Goal: Task Accomplishment & Management: Use online tool/utility

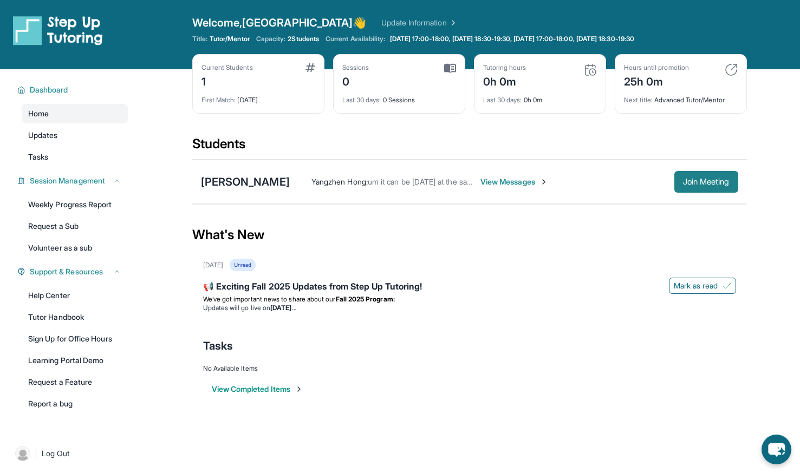
click at [688, 182] on span "Join Meeting" at bounding box center [706, 182] width 47 height 7
click at [697, 179] on span "Join Meeting" at bounding box center [706, 182] width 47 height 7
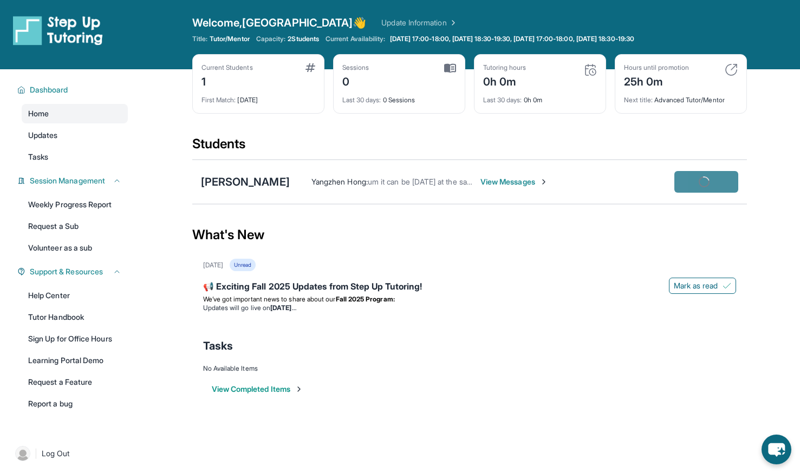
click at [697, 179] on span "Join Meeting" at bounding box center [706, 182] width 47 height 7
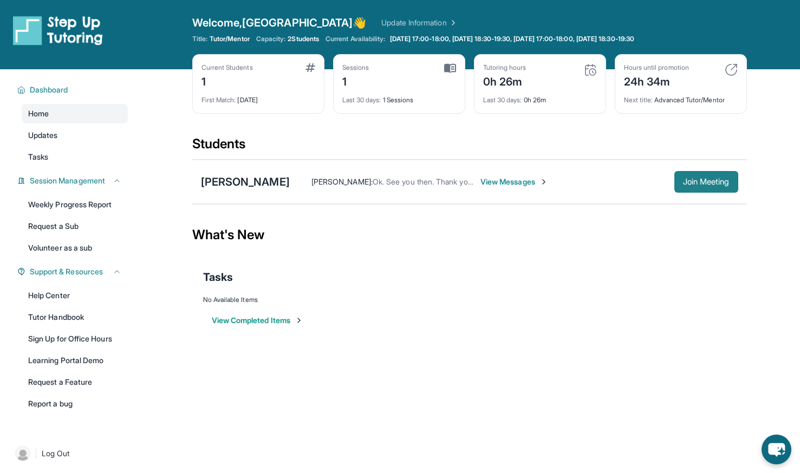
click at [706, 183] on span "Join Meeting" at bounding box center [706, 182] width 47 height 7
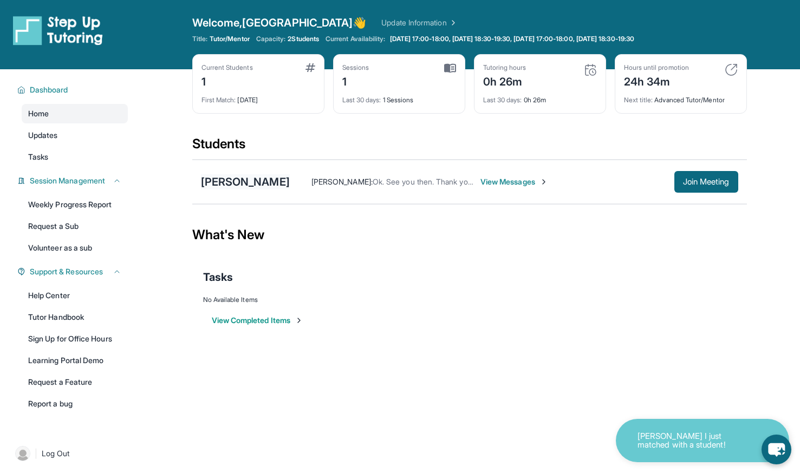
click at [249, 186] on div "[PERSON_NAME]" at bounding box center [245, 181] width 89 height 15
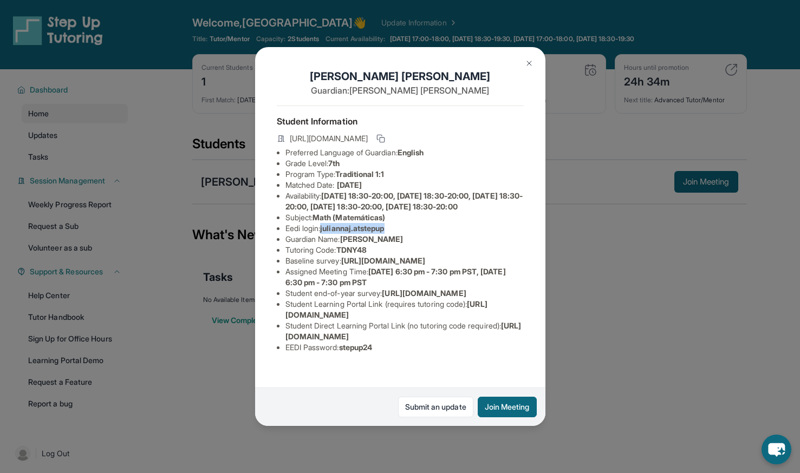
drag, startPoint x: 323, startPoint y: 248, endPoint x: 412, endPoint y: 251, distance: 88.9
click at [412, 234] on li "Eedi login : [PERSON_NAME].atstepup" at bounding box center [404, 228] width 238 height 11
copy li "juliannaj.atstepup"
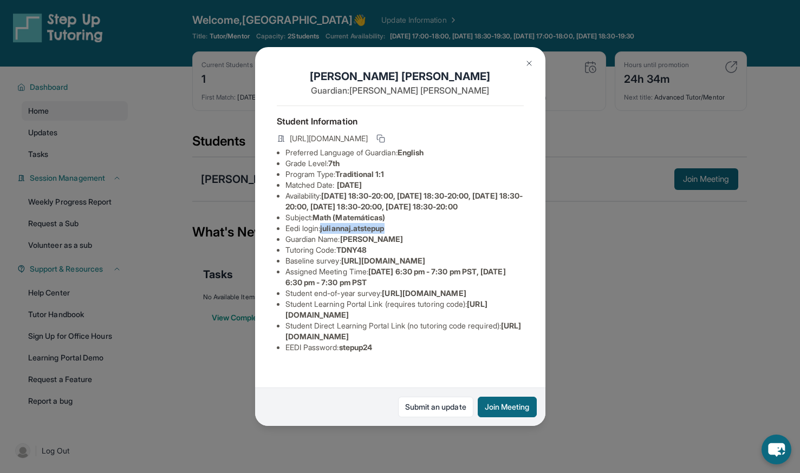
scroll to position [82, 0]
drag, startPoint x: 345, startPoint y: 360, endPoint x: 391, endPoint y: 358, distance: 46.6
click at [391, 353] on li "EEDI Password : stepup24" at bounding box center [404, 347] width 238 height 11
copy span "stepup24"
click at [525, 68] on button at bounding box center [529, 64] width 22 height 22
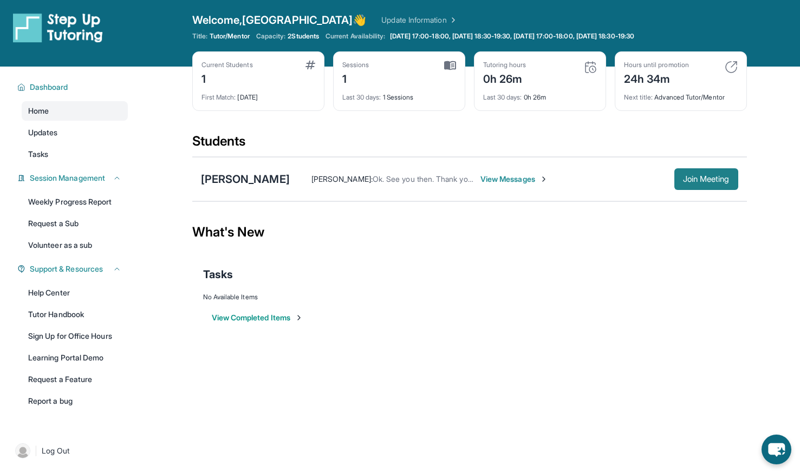
click at [693, 182] on span "Join Meeting" at bounding box center [706, 179] width 47 height 7
click at [685, 176] on span "Join Meeting" at bounding box center [706, 179] width 47 height 7
click at [726, 173] on button "Join Meeting" at bounding box center [706, 179] width 64 height 22
